Goal: Information Seeking & Learning: Understand process/instructions

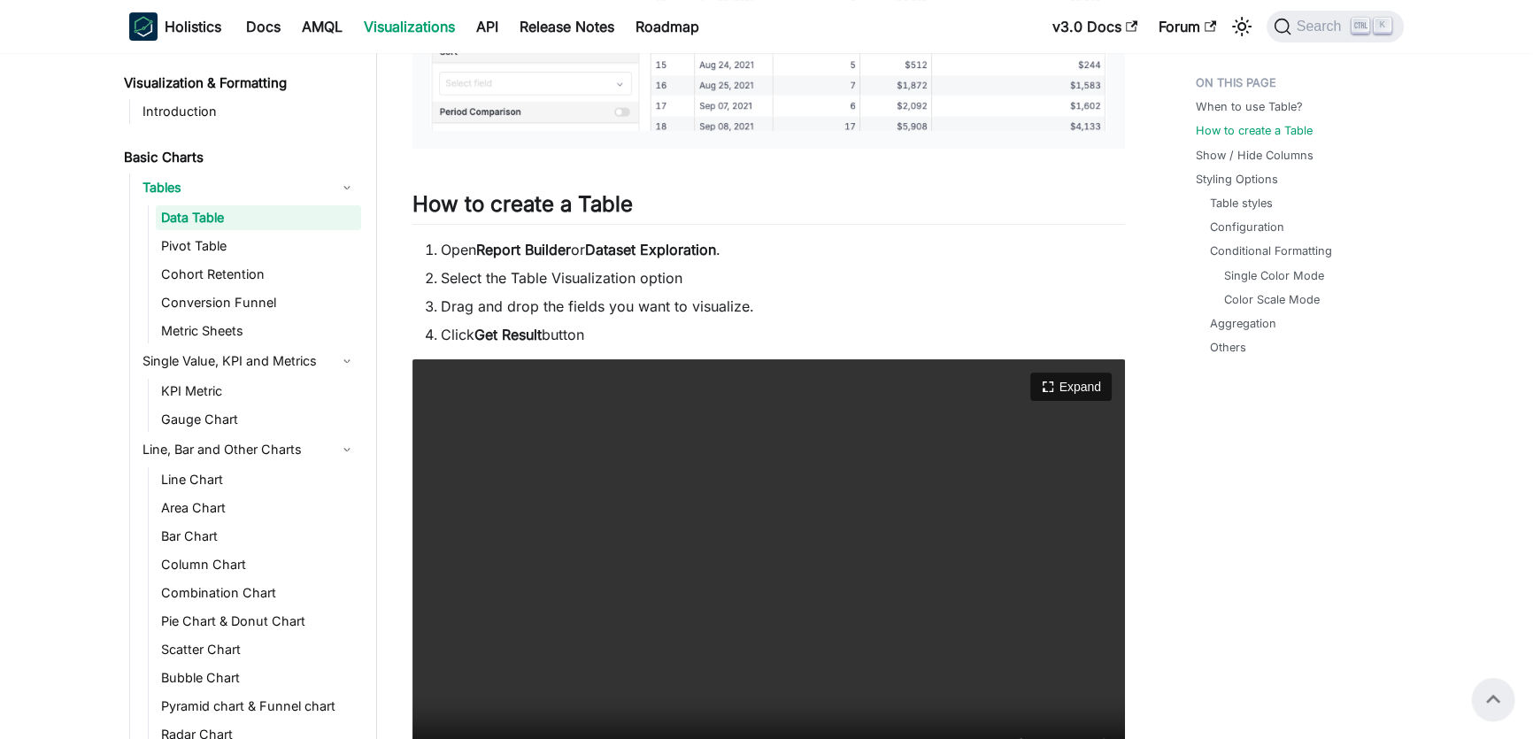
scroll to position [724, 0]
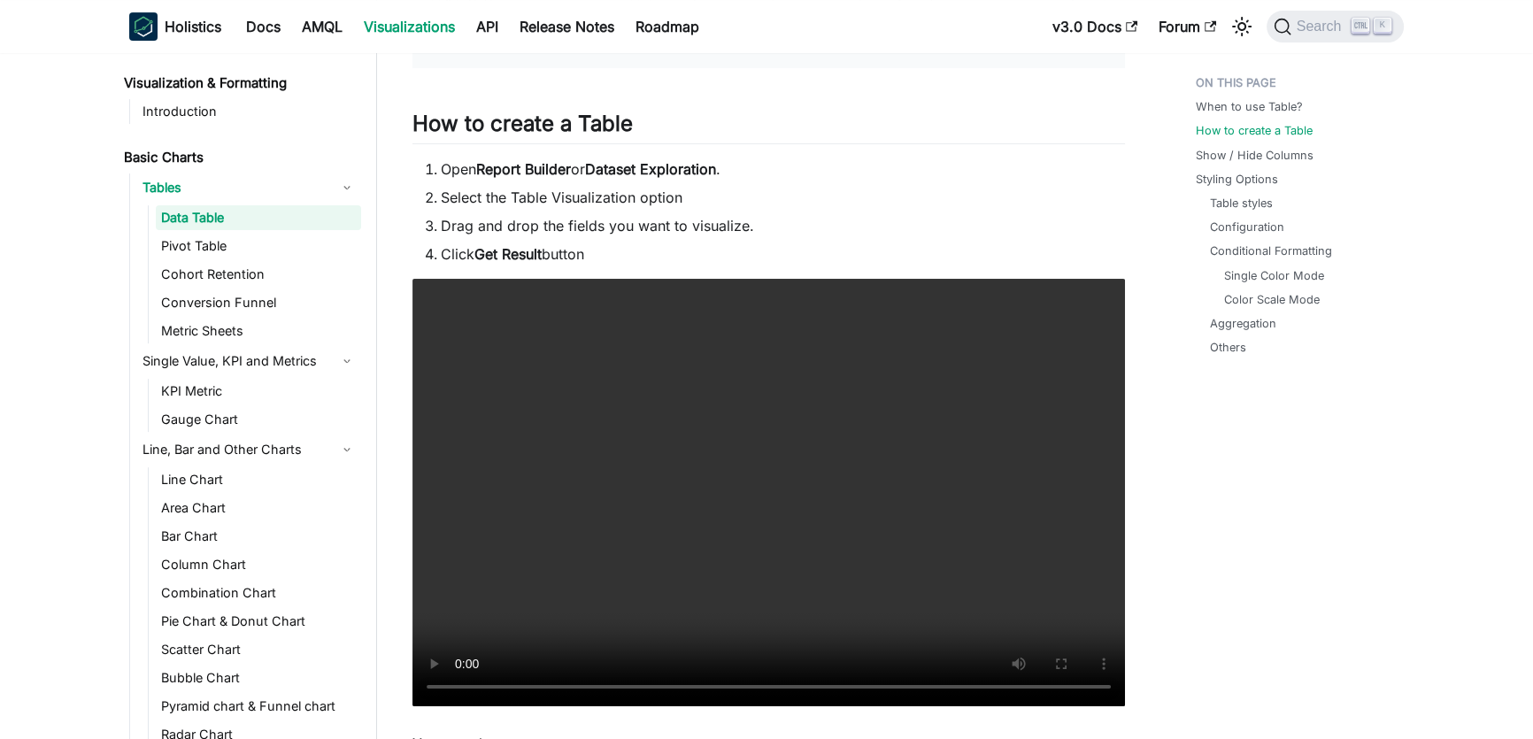
drag, startPoint x: 599, startPoint y: 253, endPoint x: 428, endPoint y: 170, distance: 190.0
click at [428, 170] on ol "Open Report Builder or Dataset Exploration . Select the Table Visualization opt…" at bounding box center [769, 211] width 713 height 106
click at [443, 168] on li "Open Report Builder or Dataset Exploration ." at bounding box center [783, 168] width 684 height 21
drag, startPoint x: 439, startPoint y: 168, endPoint x: 678, endPoint y: 247, distance: 251.7
click at [678, 247] on ol "Open Report Builder or Dataset Exploration . Select the Table Visualization opt…" at bounding box center [769, 211] width 713 height 106
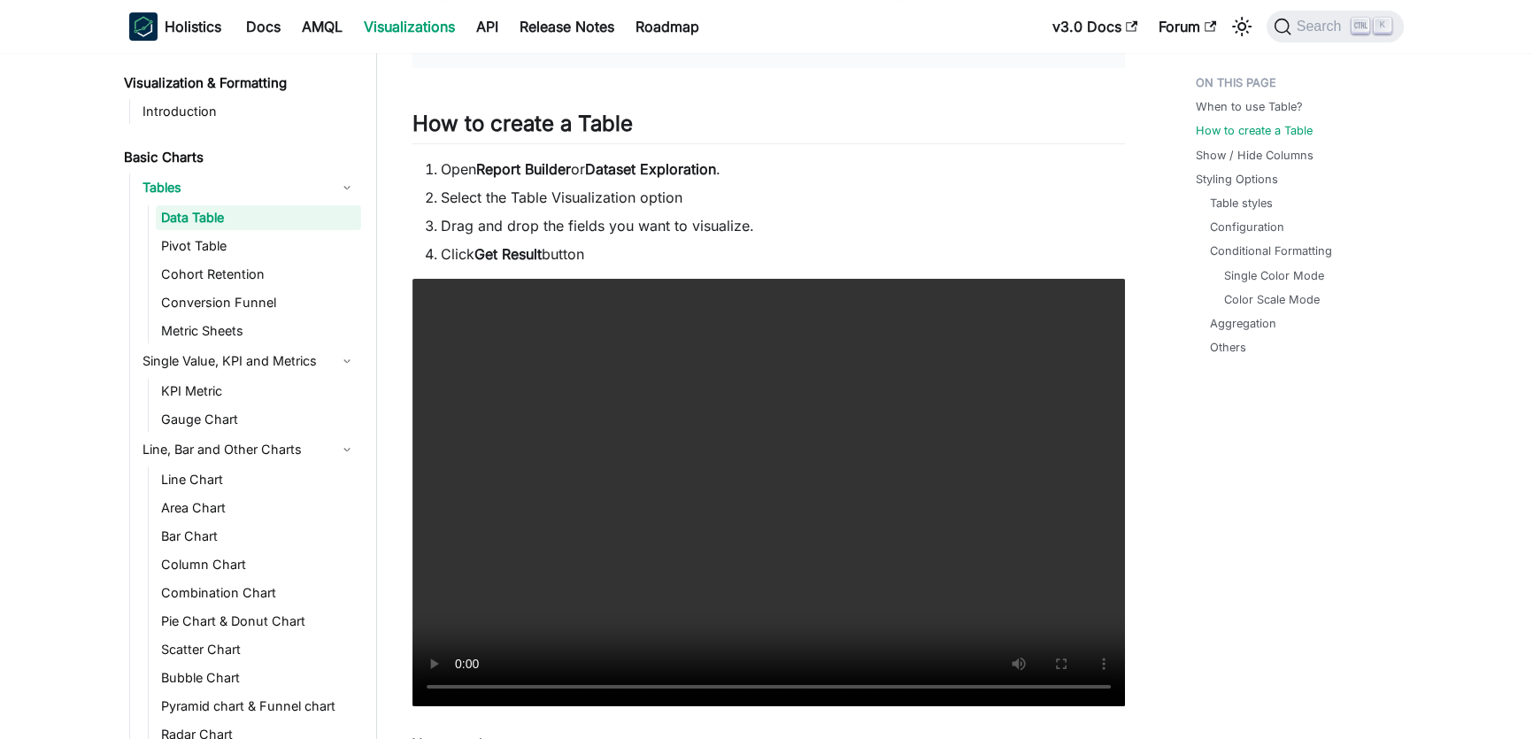
click at [678, 247] on li "Click Get Result button" at bounding box center [783, 253] width 684 height 21
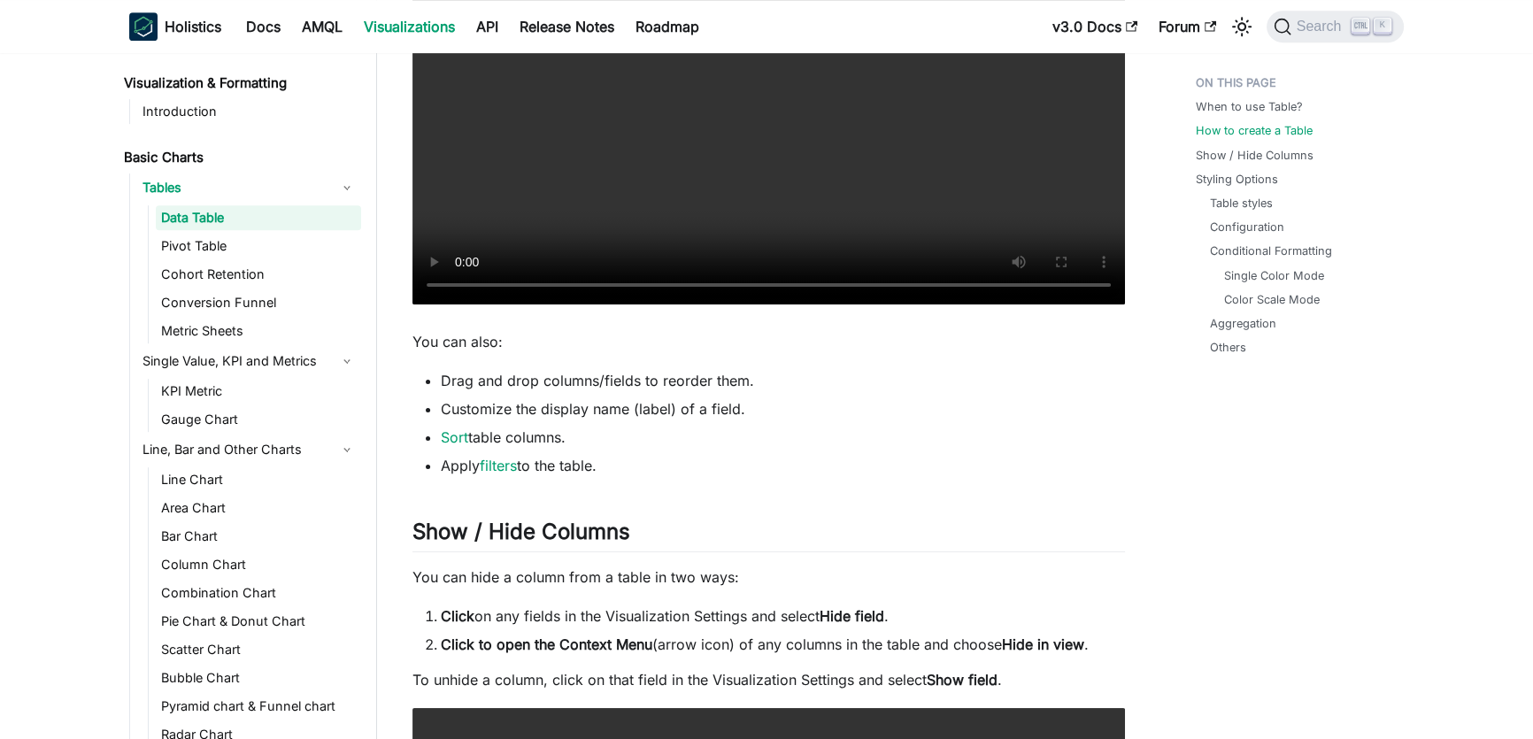
scroll to position [1207, 0]
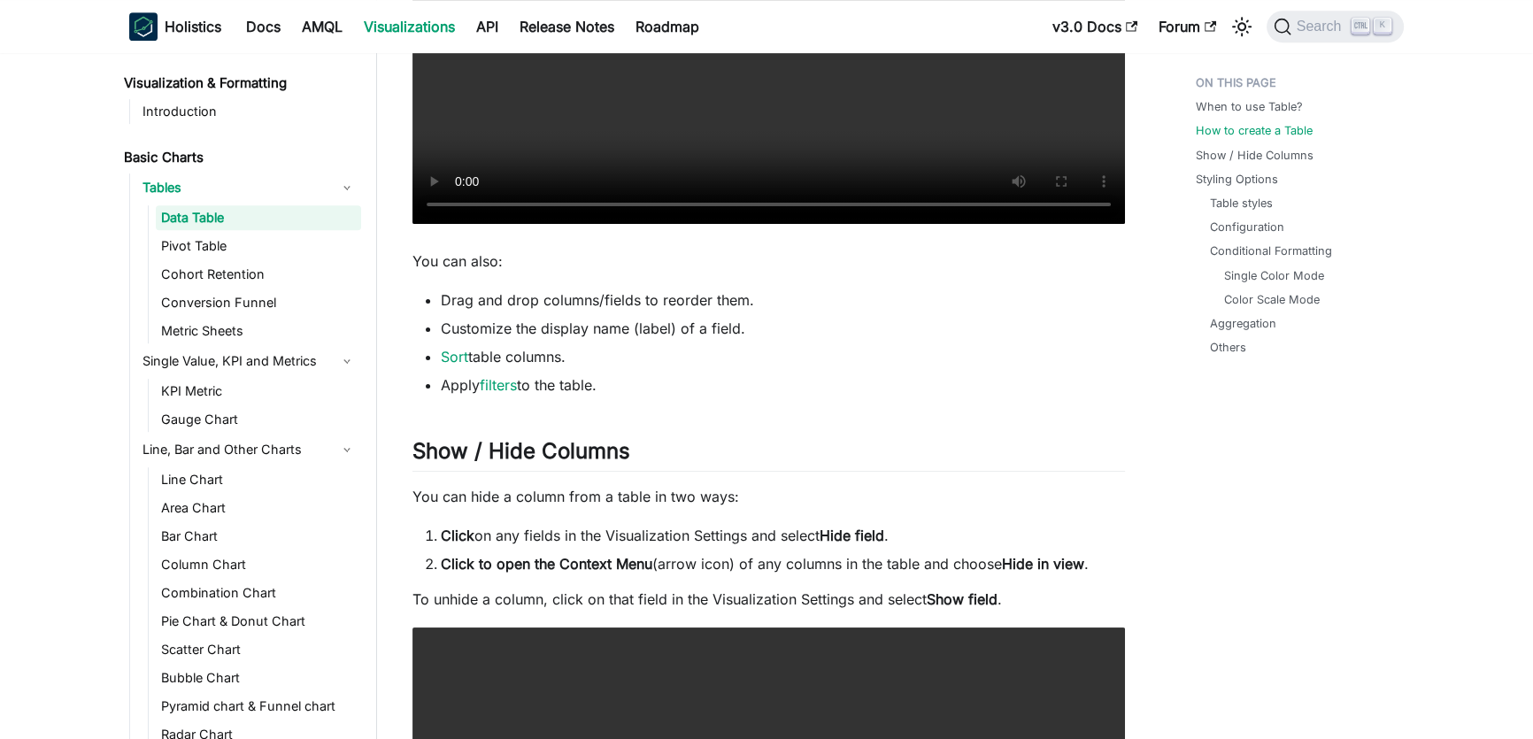
click at [416, 266] on p "You can also:" at bounding box center [769, 261] width 713 height 21
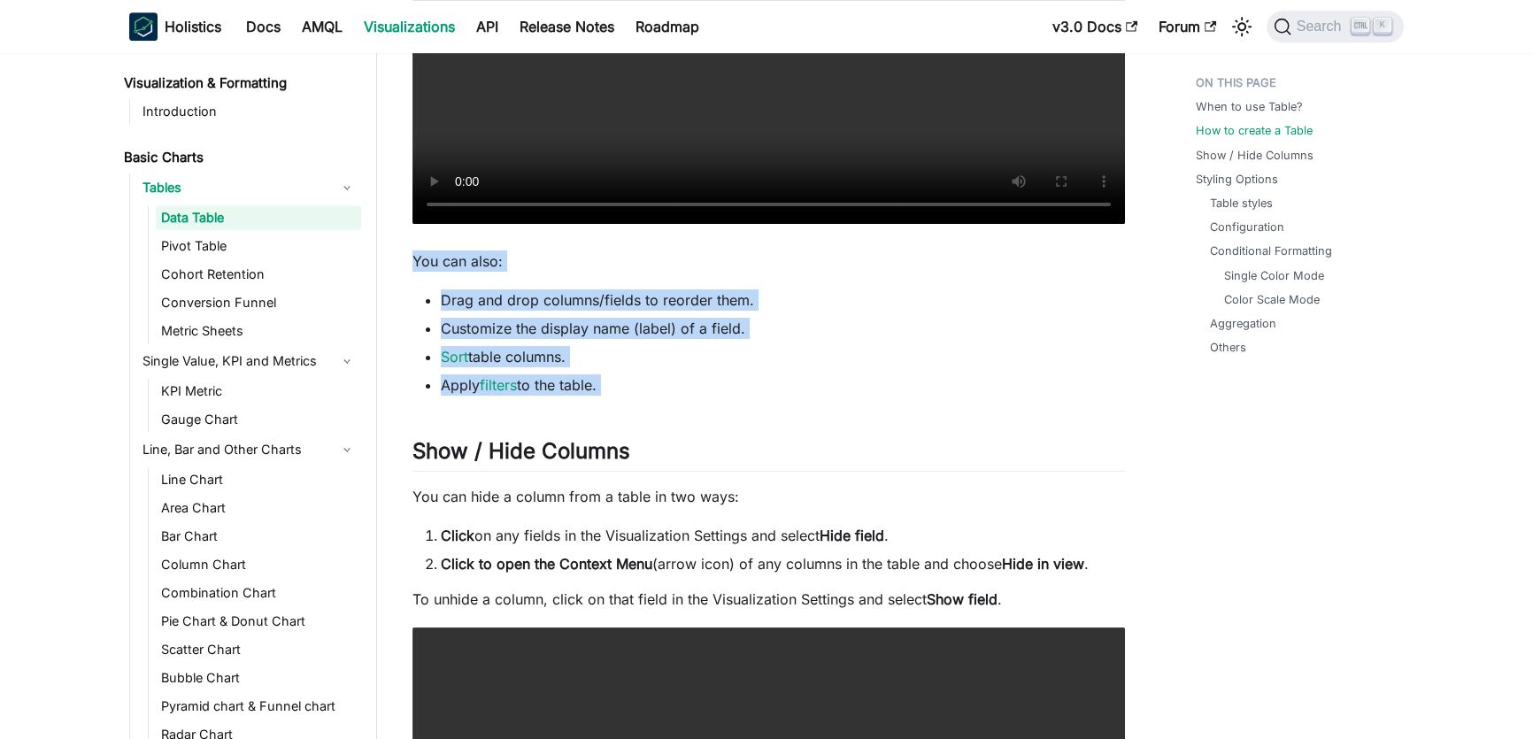
drag, startPoint x: 416, startPoint y: 266, endPoint x: 663, endPoint y: 389, distance: 275.9
click at [663, 389] on li "Apply filters to the table." at bounding box center [783, 384] width 684 height 21
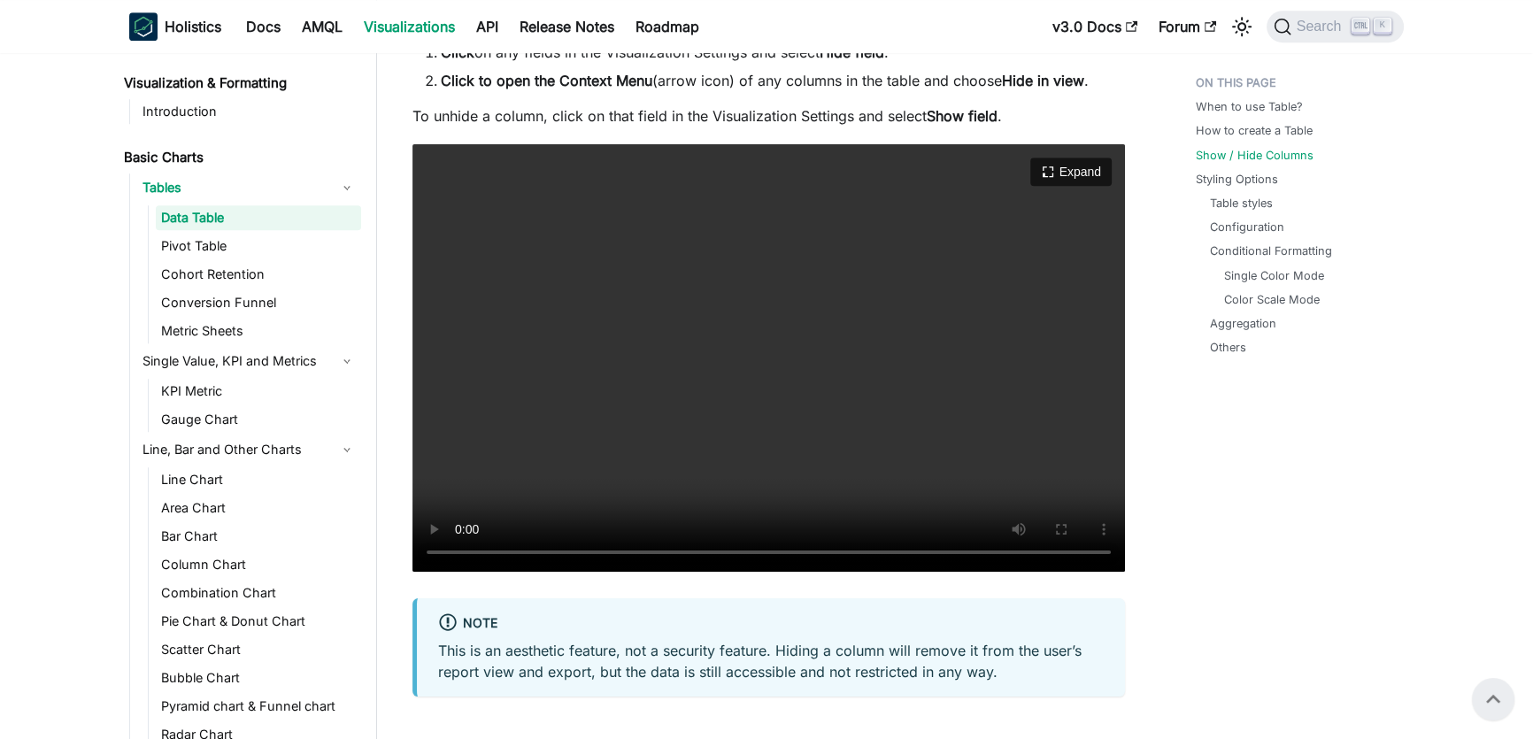
scroll to position [1287, 0]
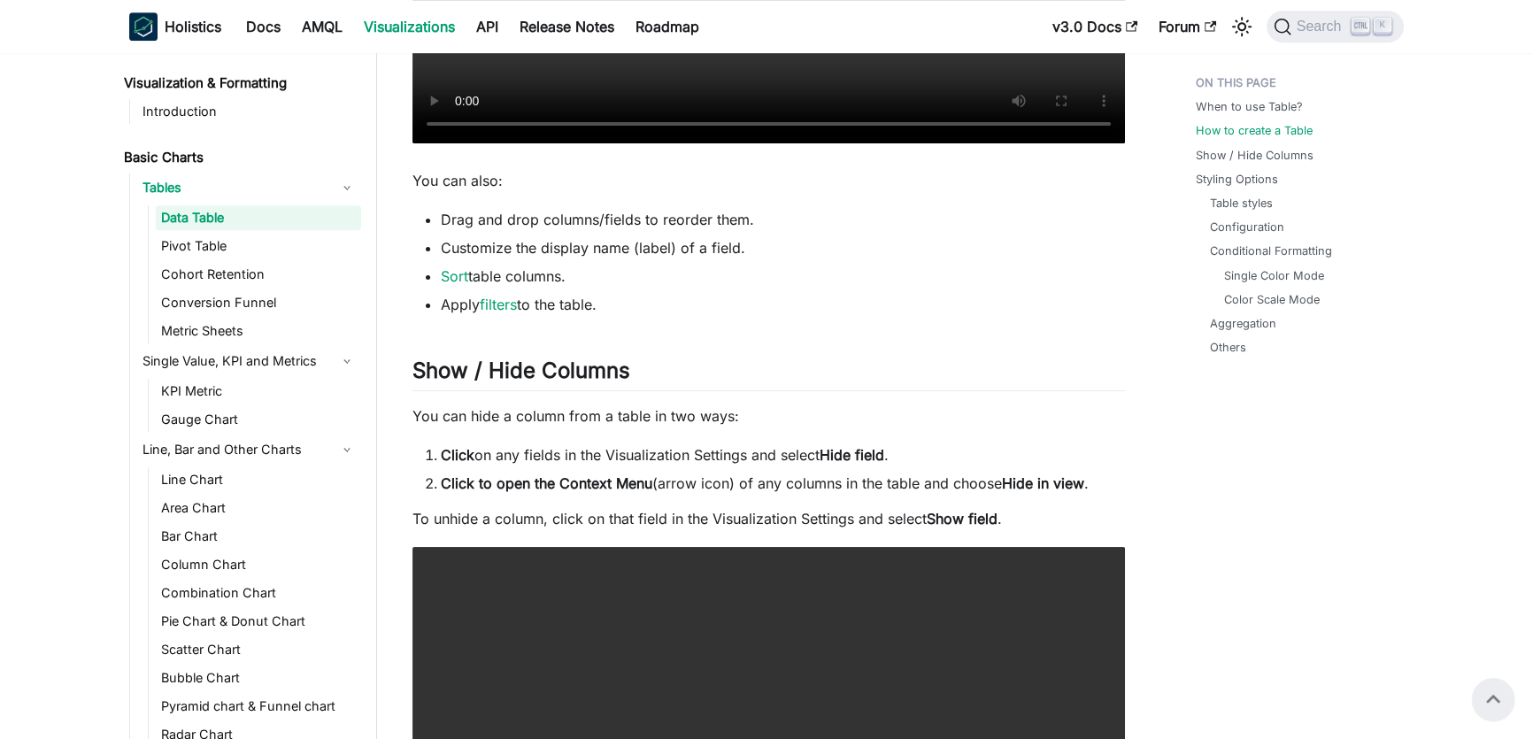
drag, startPoint x: 435, startPoint y: 213, endPoint x: 719, endPoint y: 309, distance: 299.8
click at [719, 309] on ul "Drag and drop columns/fields to reorder them. Customize the display name (label…" at bounding box center [769, 262] width 713 height 106
